Goal: Transaction & Acquisition: Purchase product/service

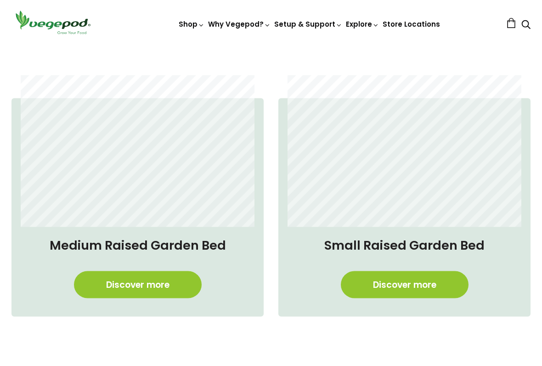
scroll to position [594, 0]
click at [417, 289] on link "Discover more" at bounding box center [405, 284] width 128 height 27
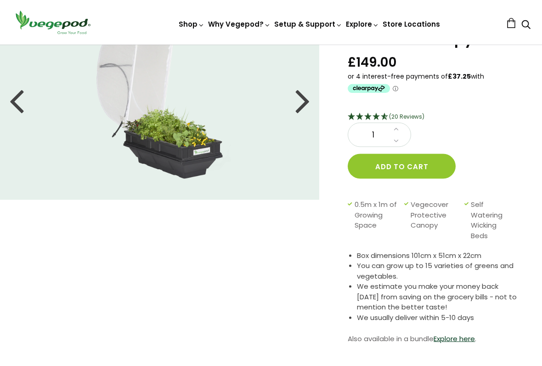
scroll to position [65, 0]
click at [301, 96] on div at bounding box center [302, 99] width 15 height 41
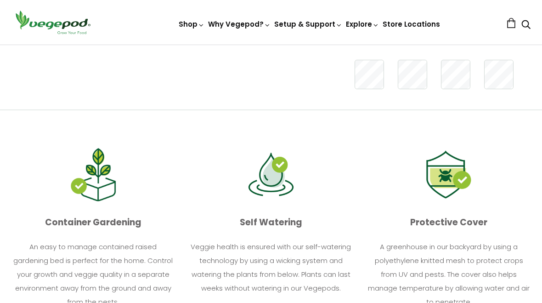
scroll to position [371, 0]
click at [271, 45] on img at bounding box center [271, 45] width 0 height 0
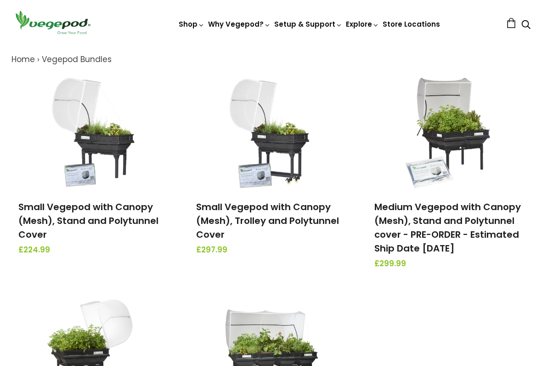
scroll to position [100, 0]
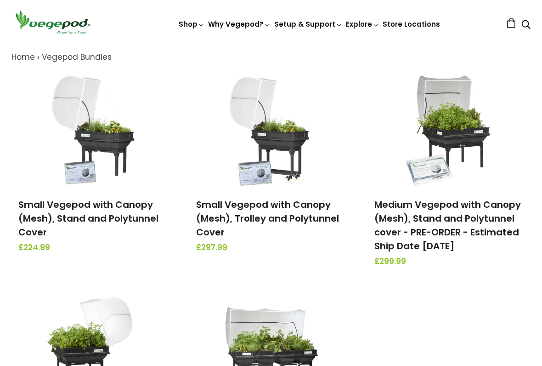
click at [292, 145] on img at bounding box center [271, 130] width 96 height 115
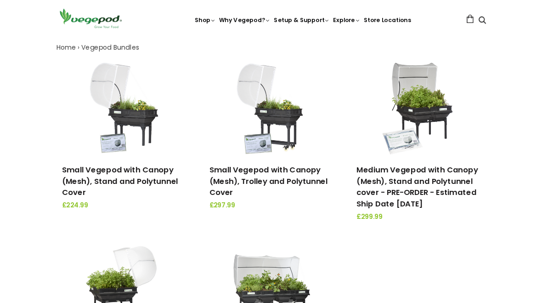
scroll to position [126, 0]
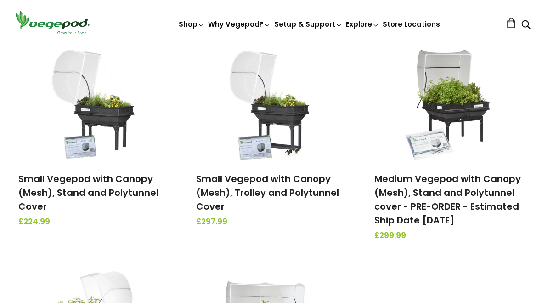
click at [95, 118] on img at bounding box center [93, 104] width 96 height 115
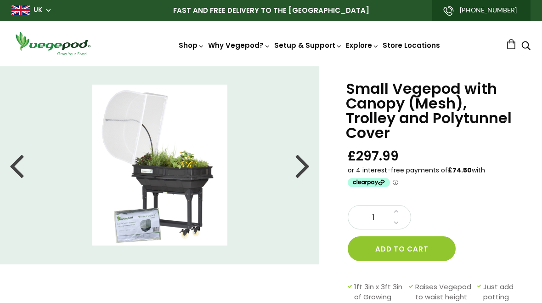
click at [307, 159] on div at bounding box center [302, 164] width 15 height 41
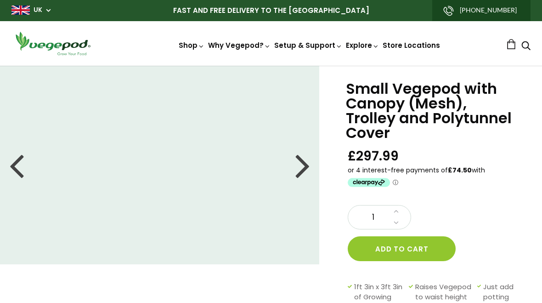
click at [305, 165] on div at bounding box center [302, 164] width 15 height 41
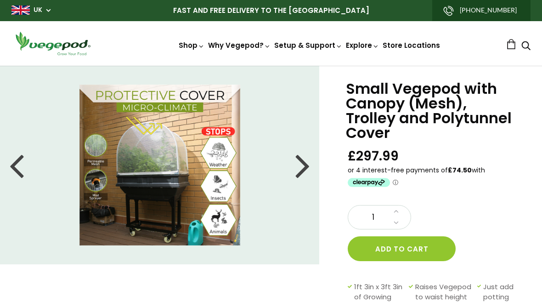
click at [181, 187] on img at bounding box center [159, 165] width 161 height 161
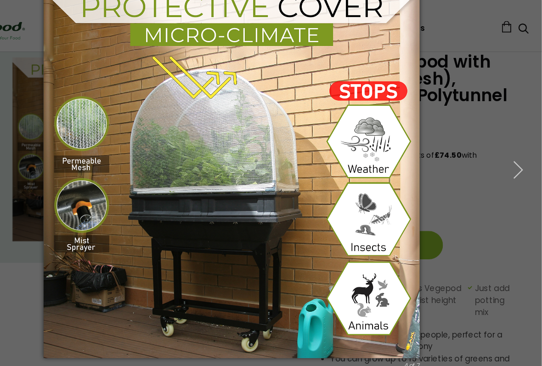
scroll to position [35, 0]
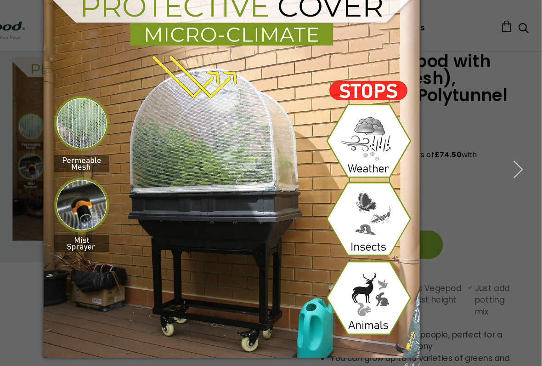
click at [513, 153] on icon "button" at bounding box center [521, 148] width 17 height 17
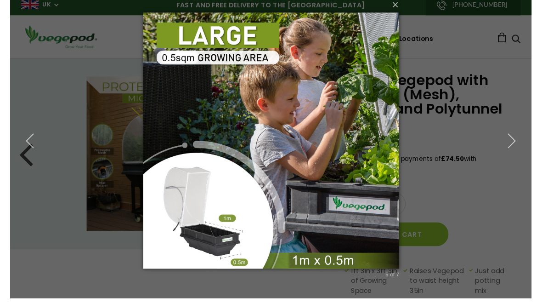
scroll to position [0, 0]
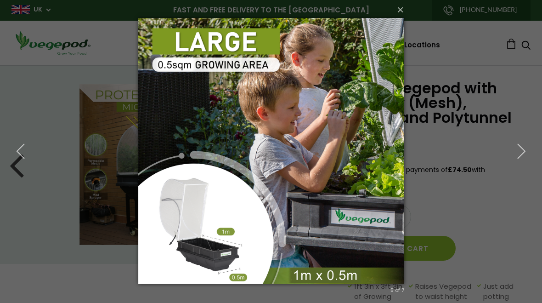
click at [403, 12] on button "×" at bounding box center [274, 10] width 266 height 20
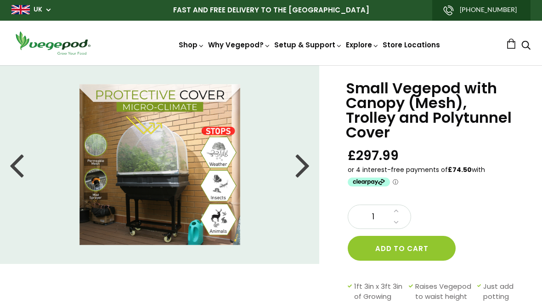
click at [309, 165] on div at bounding box center [302, 164] width 15 height 41
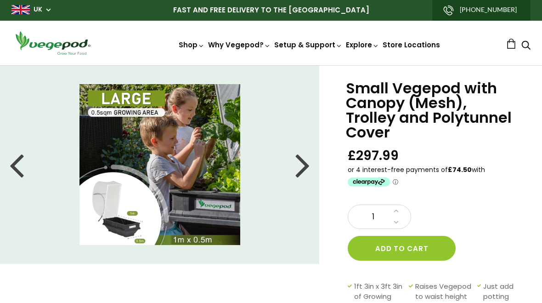
click at [309, 169] on div at bounding box center [302, 164] width 15 height 41
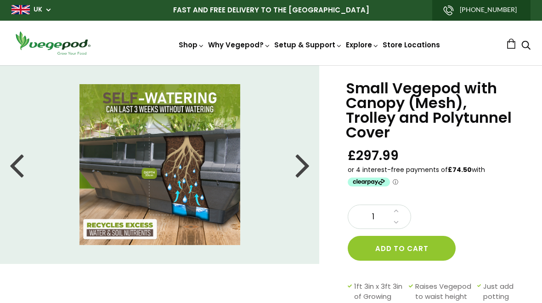
click at [306, 165] on div at bounding box center [302, 164] width 15 height 41
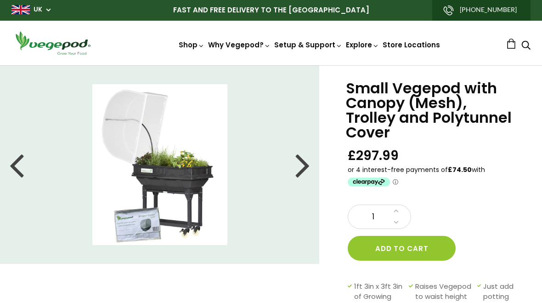
scroll to position [0, 0]
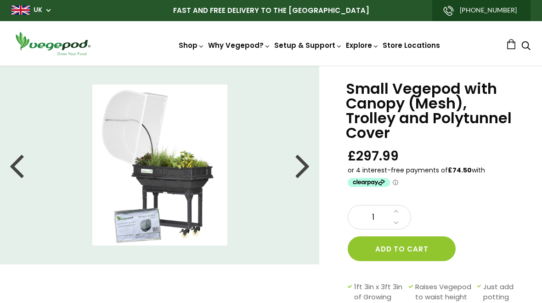
click at [19, 300] on div "Small Vegepod with Canopy (Mesh), Trolley and Polytunnel Cover £297.99 1" at bounding box center [263, 281] width 557 height 430
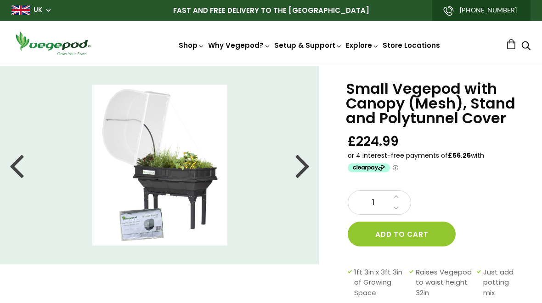
click at [310, 169] on div at bounding box center [302, 164] width 15 height 41
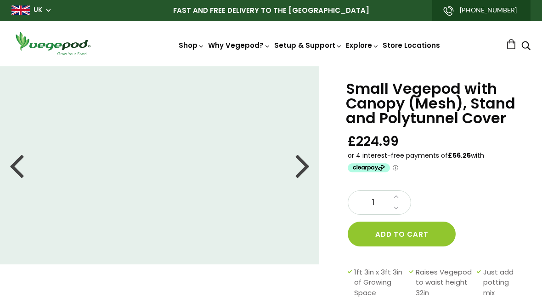
click at [306, 170] on div at bounding box center [302, 164] width 15 height 41
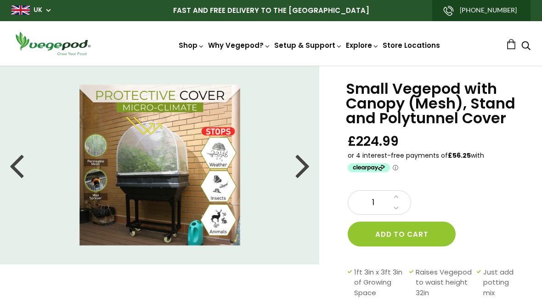
click at [306, 171] on div at bounding box center [302, 164] width 15 height 41
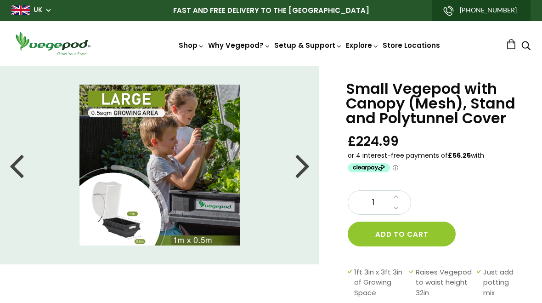
click at [306, 172] on div at bounding box center [302, 164] width 15 height 41
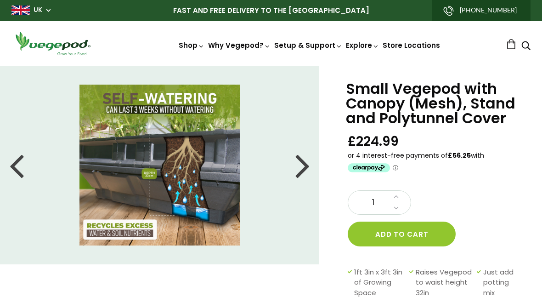
click at [307, 169] on div at bounding box center [302, 164] width 15 height 41
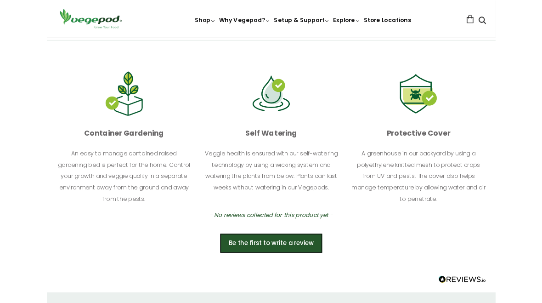
scroll to position [469, 0]
